Goal: Task Accomplishment & Management: Use online tool/utility

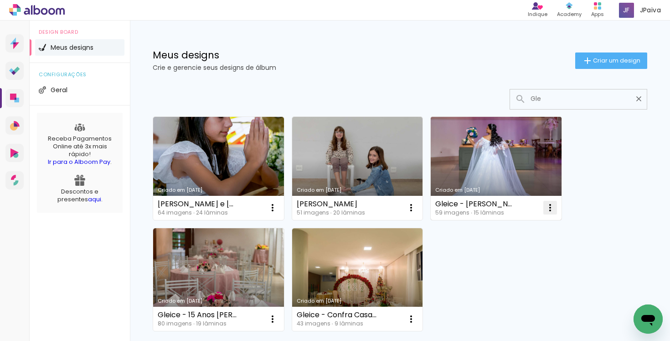
type input "Gle"
type paper-input "Gle"
click at [278, 203] on iron-icon at bounding box center [272, 207] width 11 height 11
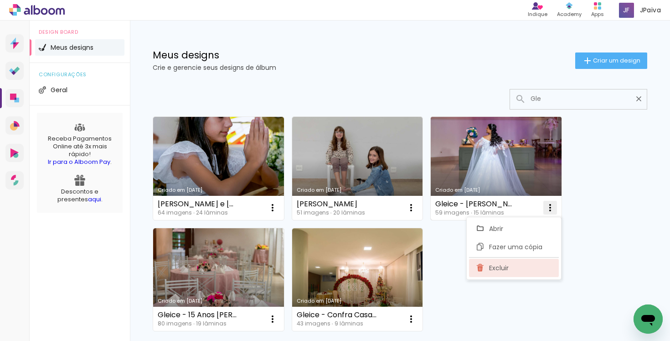
click at [503, 265] on span "Excluir" at bounding box center [499, 268] width 20 height 6
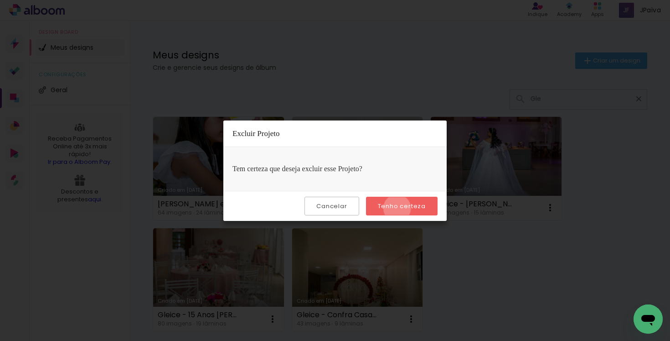
click at [0, 0] on slot "Tenho certeza" at bounding box center [0, 0] width 0 height 0
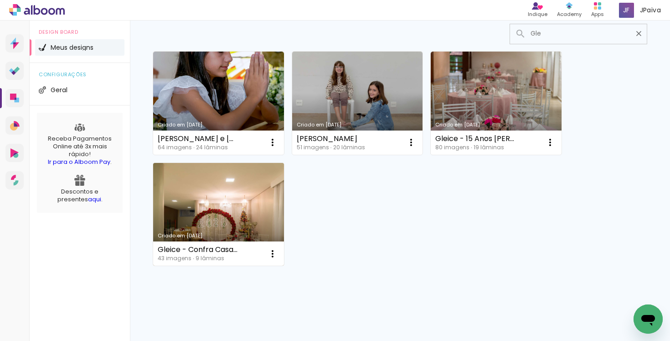
scroll to position [68, 0]
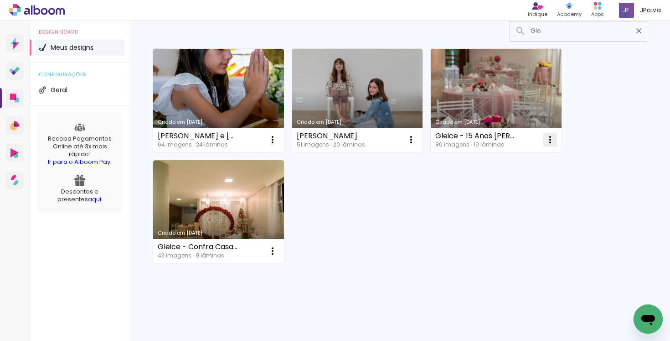
click at [278, 136] on iron-icon at bounding box center [272, 139] width 11 height 11
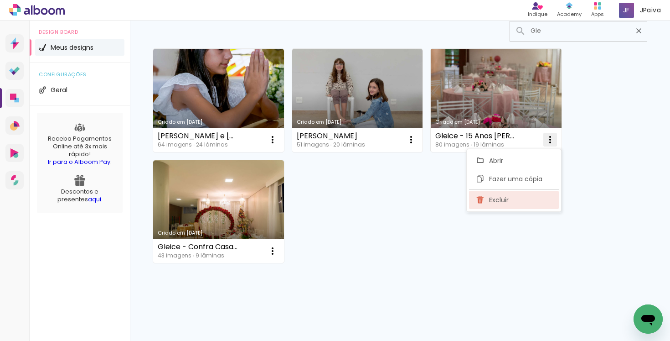
click at [520, 198] on paper-item "Excluir" at bounding box center [514, 200] width 90 height 18
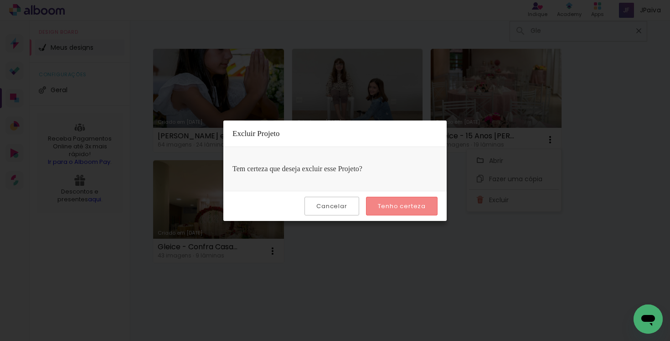
click at [0, 0] on slot "Tenho certeza" at bounding box center [0, 0] width 0 height 0
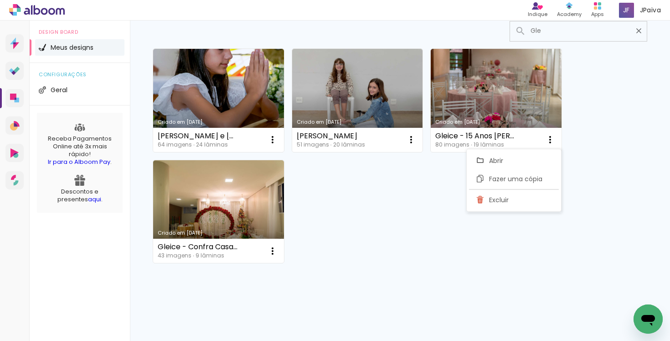
scroll to position [0, 0]
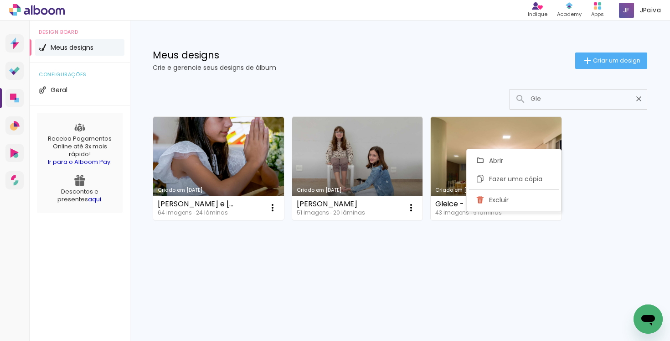
click at [631, 142] on div "Criado em 01/08/25 Valentina e Manuela Ziegler 64 imagens ∙ 24 lâminas Abrir Fa…" at bounding box center [400, 167] width 503 height 111
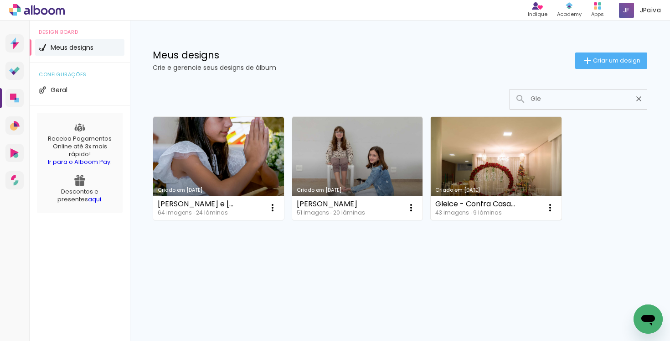
click at [501, 155] on link "Criado em [DATE]" at bounding box center [496, 168] width 131 height 103
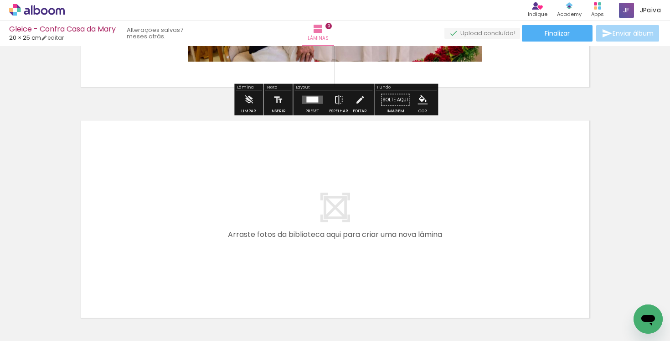
scroll to position [2106, 0]
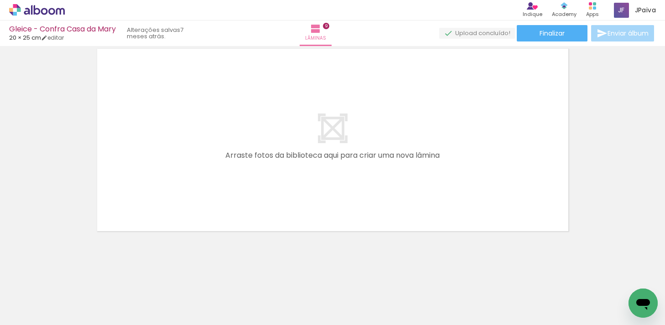
scroll to position [0, 572]
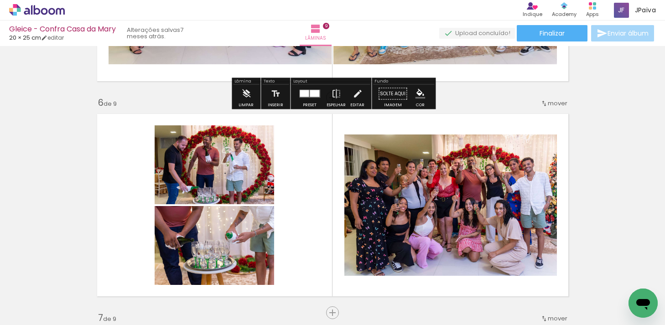
scroll to position [1042, 0]
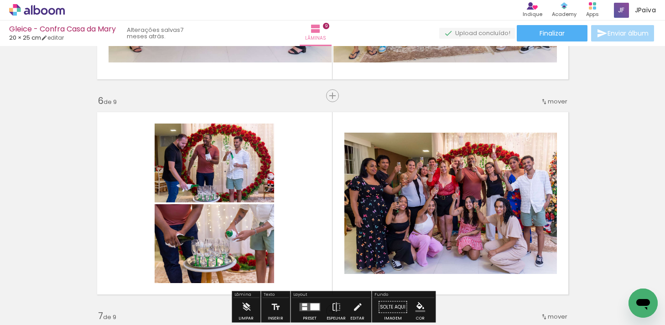
scroll to position [0, 572]
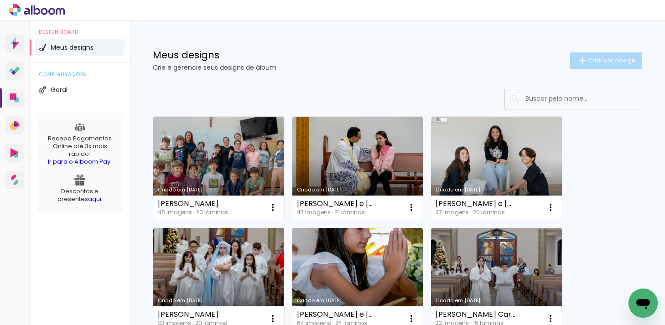
click at [608, 58] on span "Criar um design" at bounding box center [611, 60] width 47 height 6
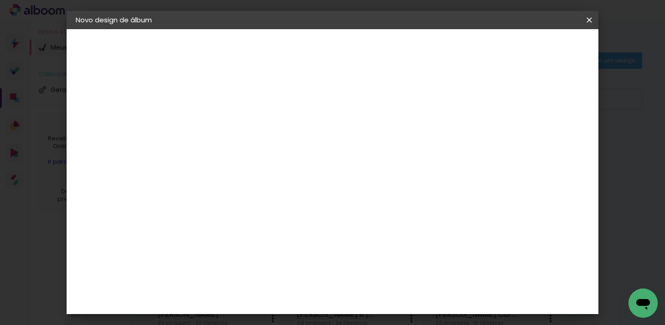
click at [225, 125] on input at bounding box center [225, 122] width 0 height 14
type input "Gleice - Ana Paula e Fernando"
type paper-input "Gleice - Ana Paula e Fernando"
click at [0, 0] on slot "Avançar" at bounding box center [0, 0] width 0 height 0
click at [0, 0] on slot "Tamanho Livre" at bounding box center [0, 0] width 0 height 0
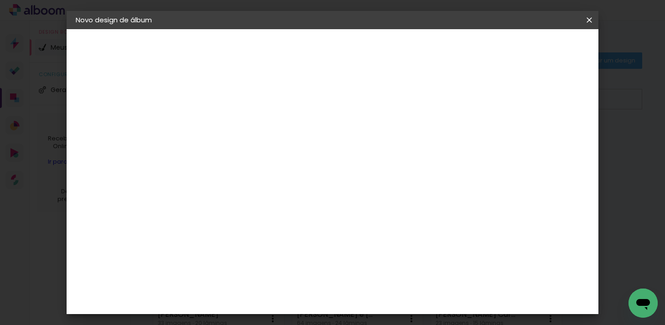
click at [395, 43] on paper-button "Avançar" at bounding box center [373, 49] width 45 height 16
click at [207, 187] on input "30" at bounding box center [196, 189] width 24 height 14
type input "3"
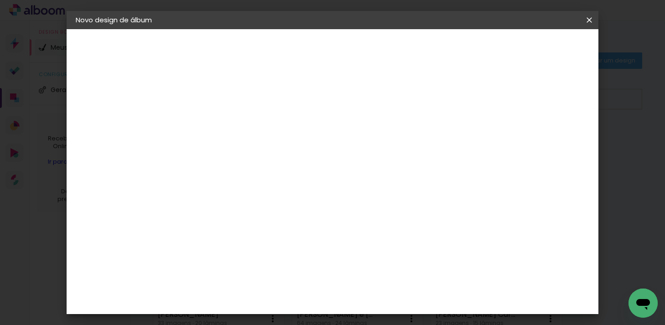
type input "24"
type paper-input "24"
click at [539, 50] on span "Iniciar design" at bounding box center [519, 48] width 42 height 6
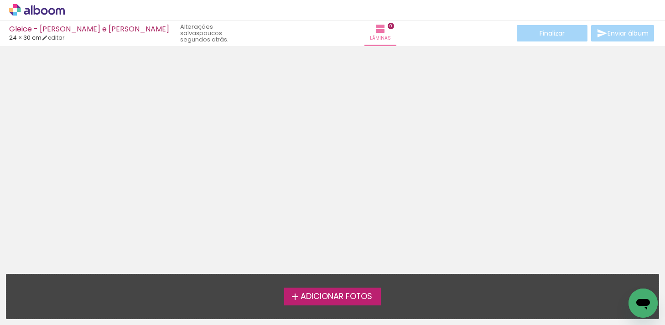
click at [336, 295] on span "Adicionar Fotos" at bounding box center [337, 297] width 72 height 8
click at [0, 0] on input "file" at bounding box center [0, 0] width 0 height 0
